Goal: Find specific page/section

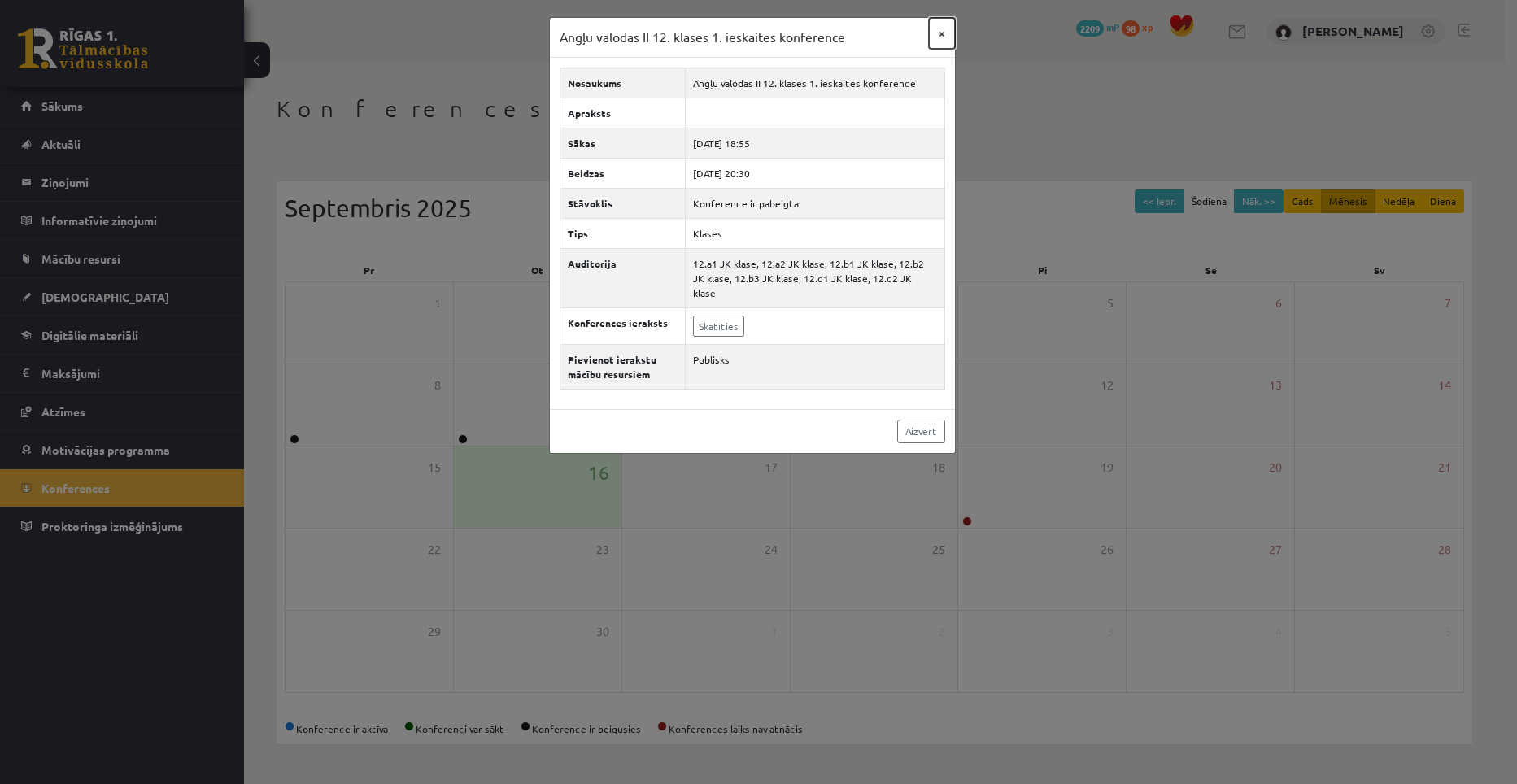
click at [944, 31] on button "×" at bounding box center [941, 33] width 26 height 31
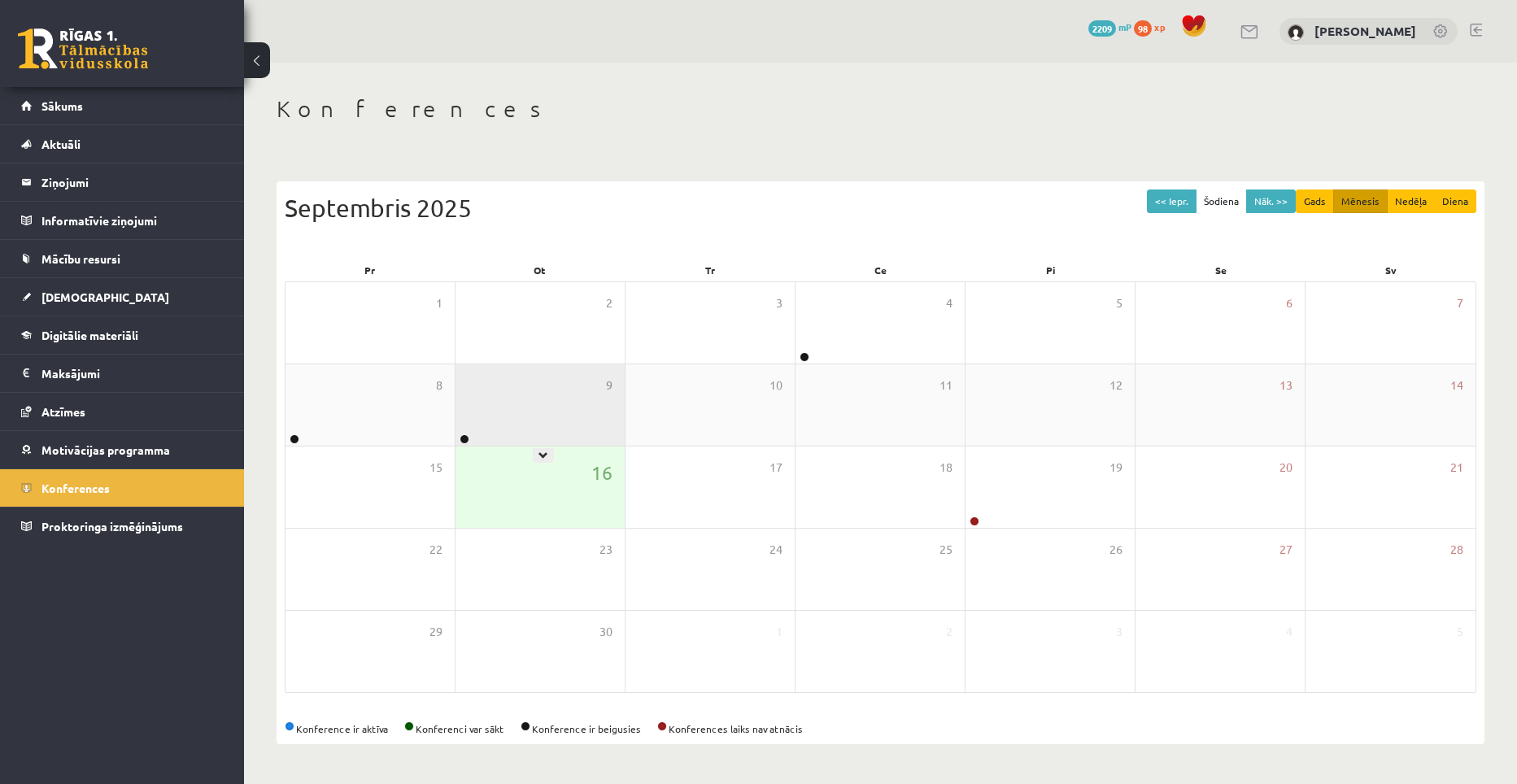
click at [539, 413] on div "9" at bounding box center [539, 405] width 169 height 81
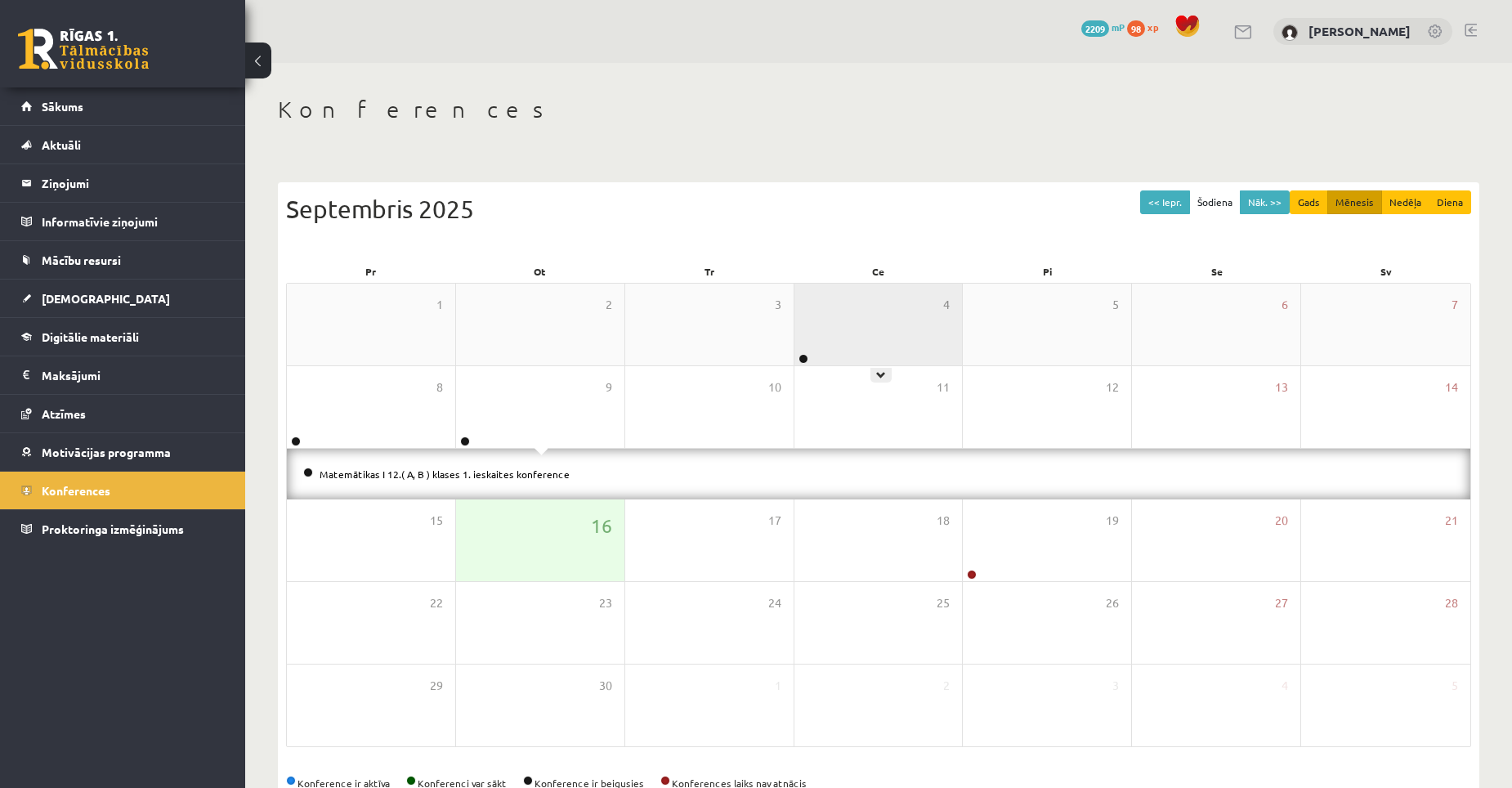
click at [848, 347] on div "4" at bounding box center [879, 324] width 169 height 82
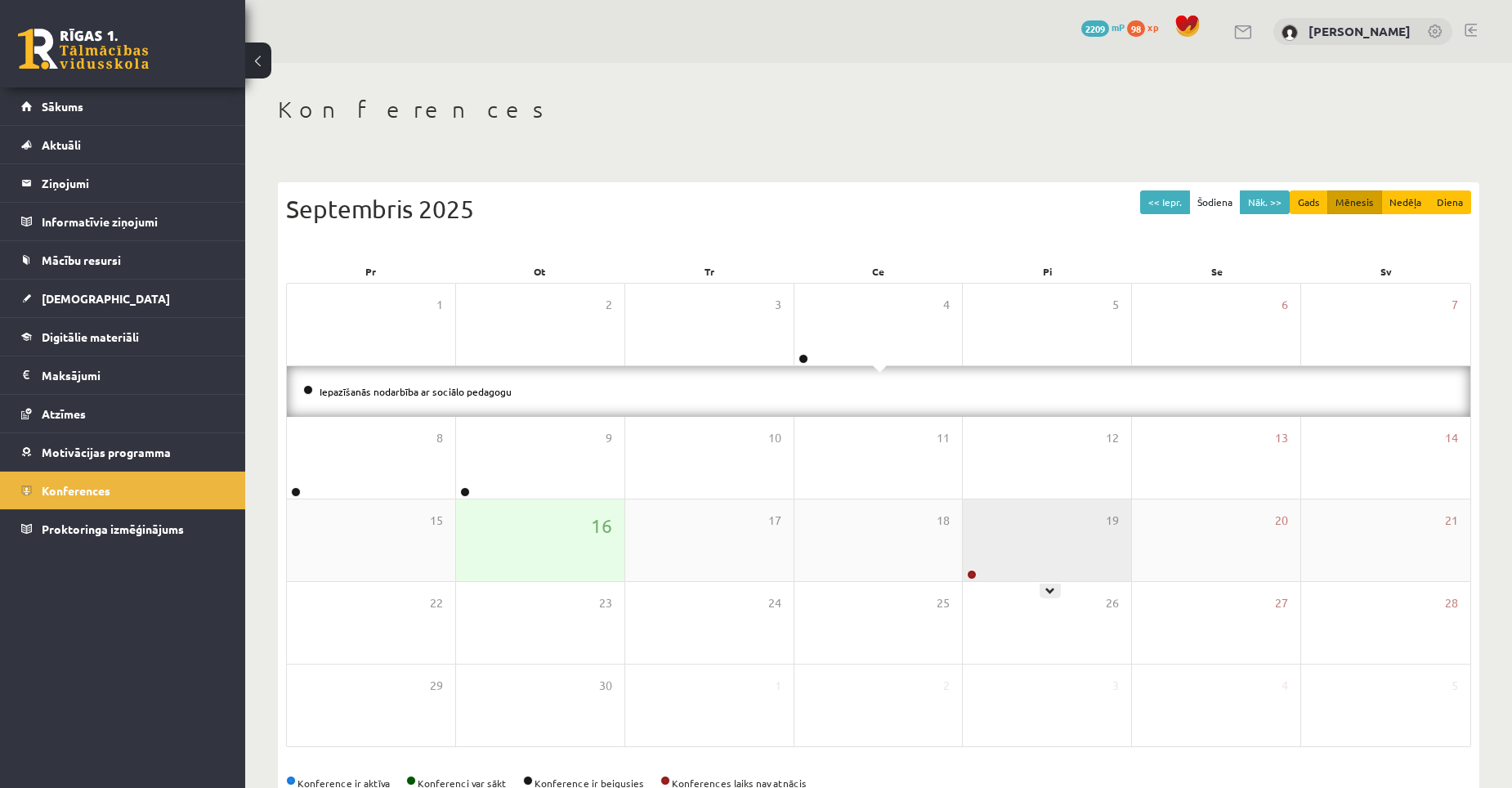
click at [1036, 547] on div "19" at bounding box center [1047, 540] width 169 height 82
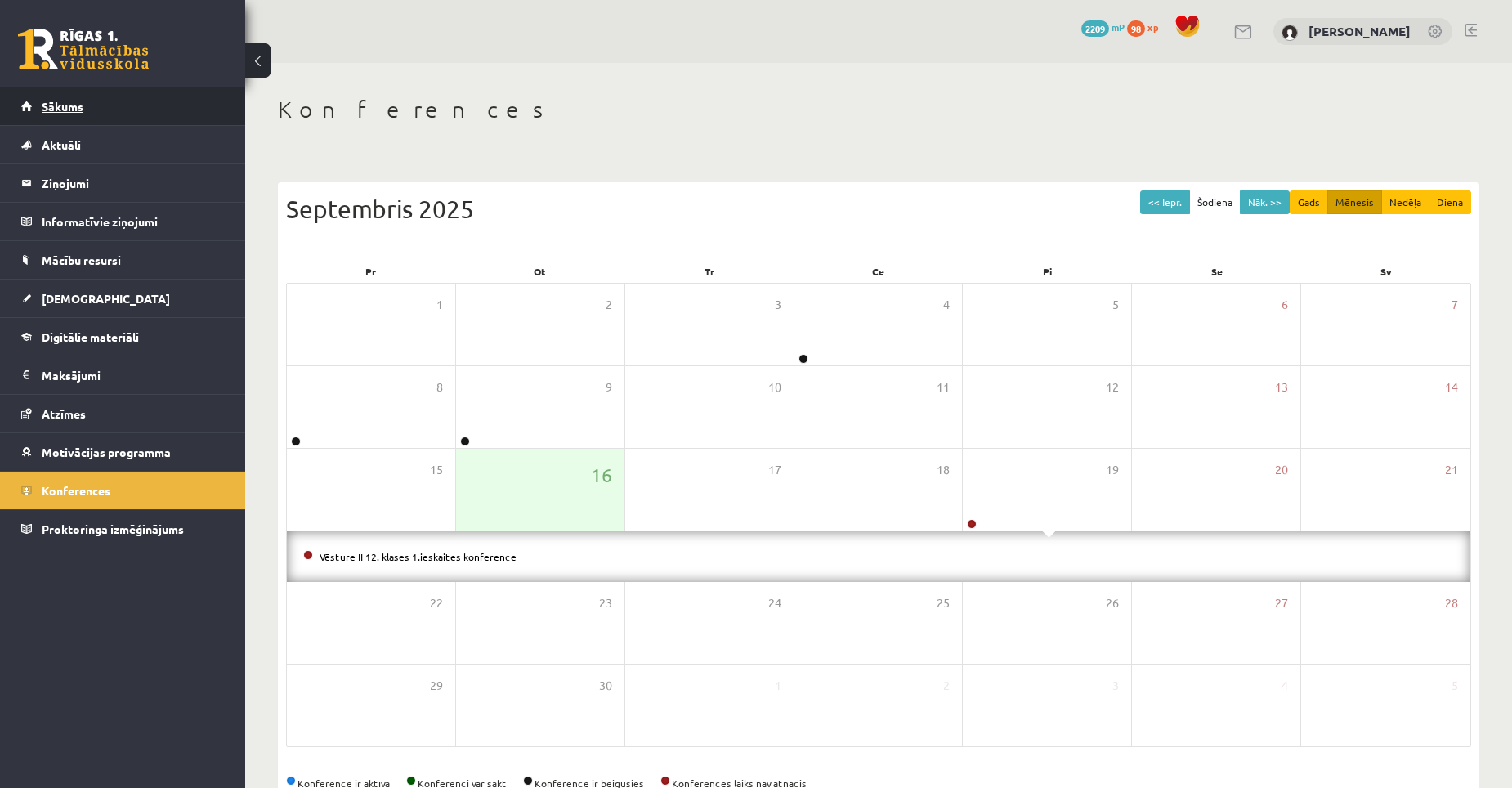
click at [62, 107] on span "Sākums" at bounding box center [62, 106] width 42 height 15
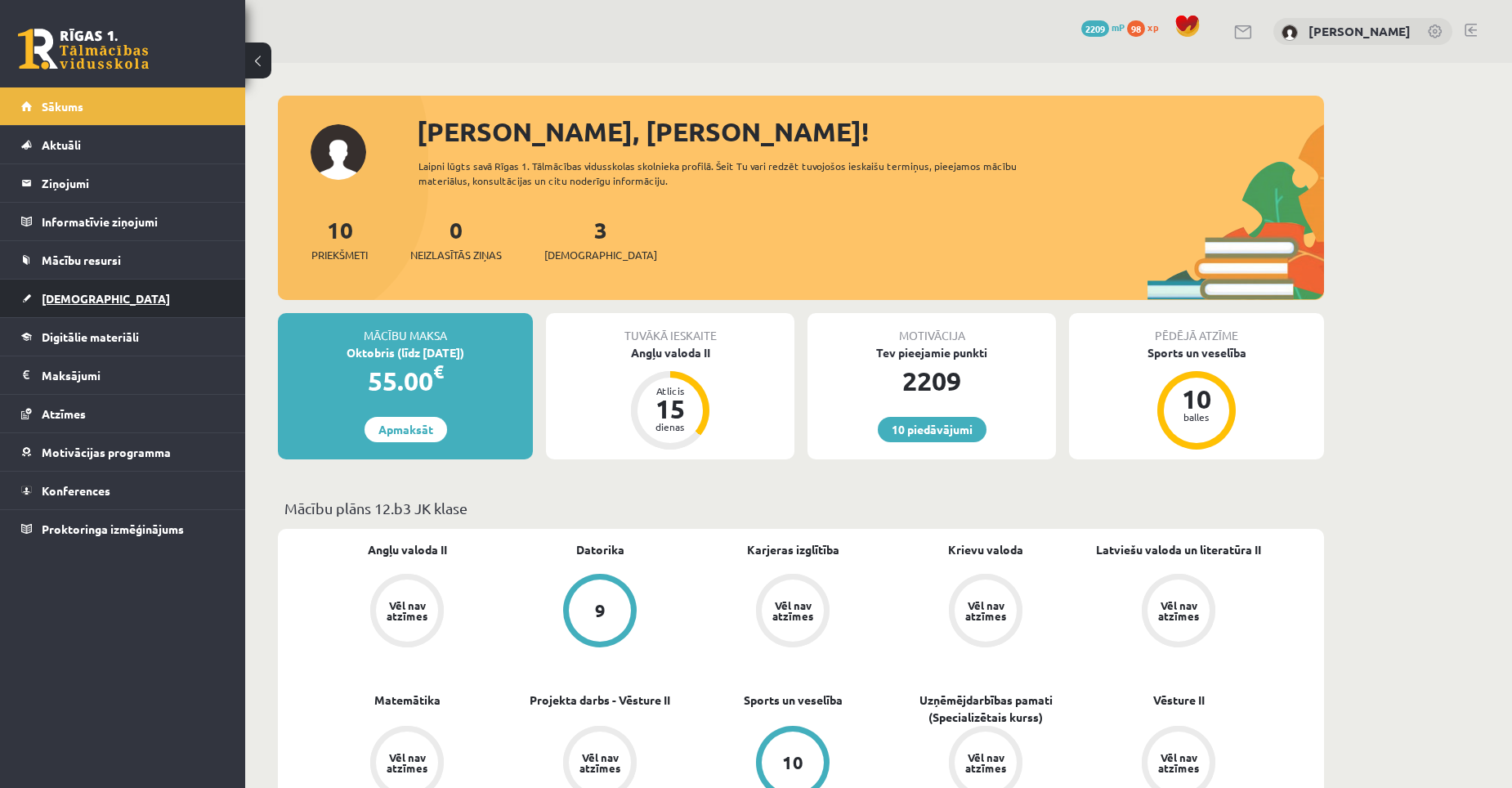
click at [49, 290] on link "[DEMOGRAPHIC_DATA]" at bounding box center [123, 298] width 203 height 37
